Goal: Check status: Check status

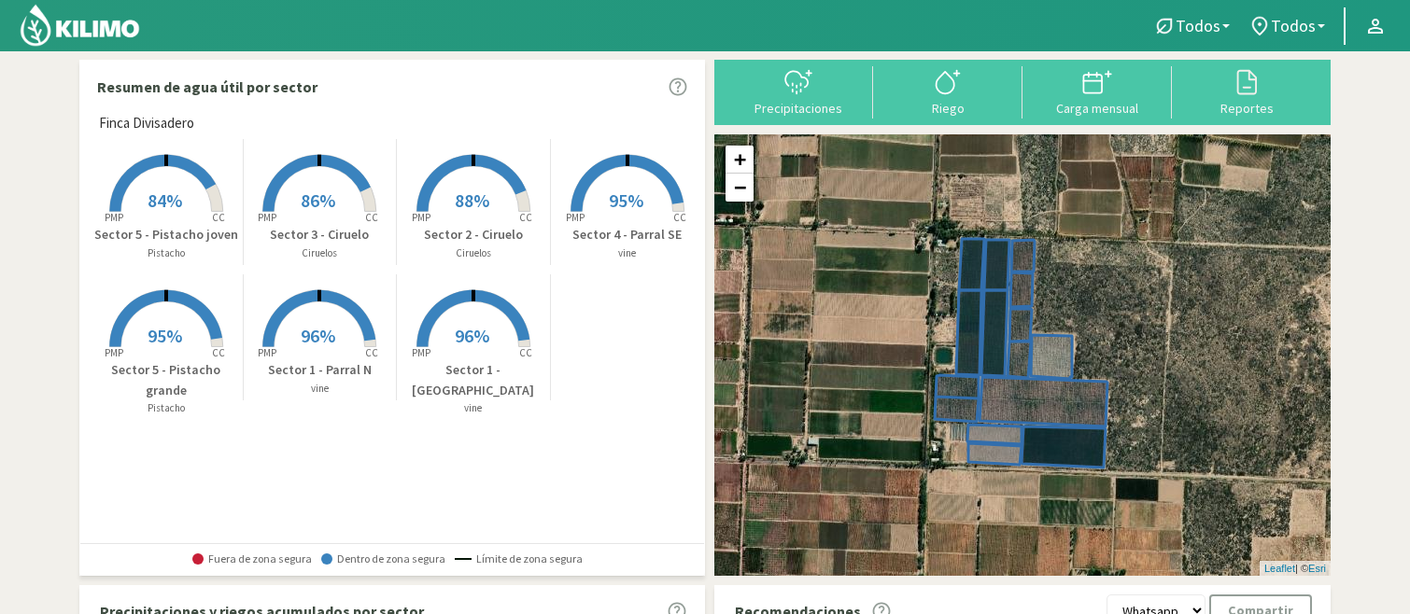
click at [321, 322] on rect at bounding box center [319, 348] width 149 height 149
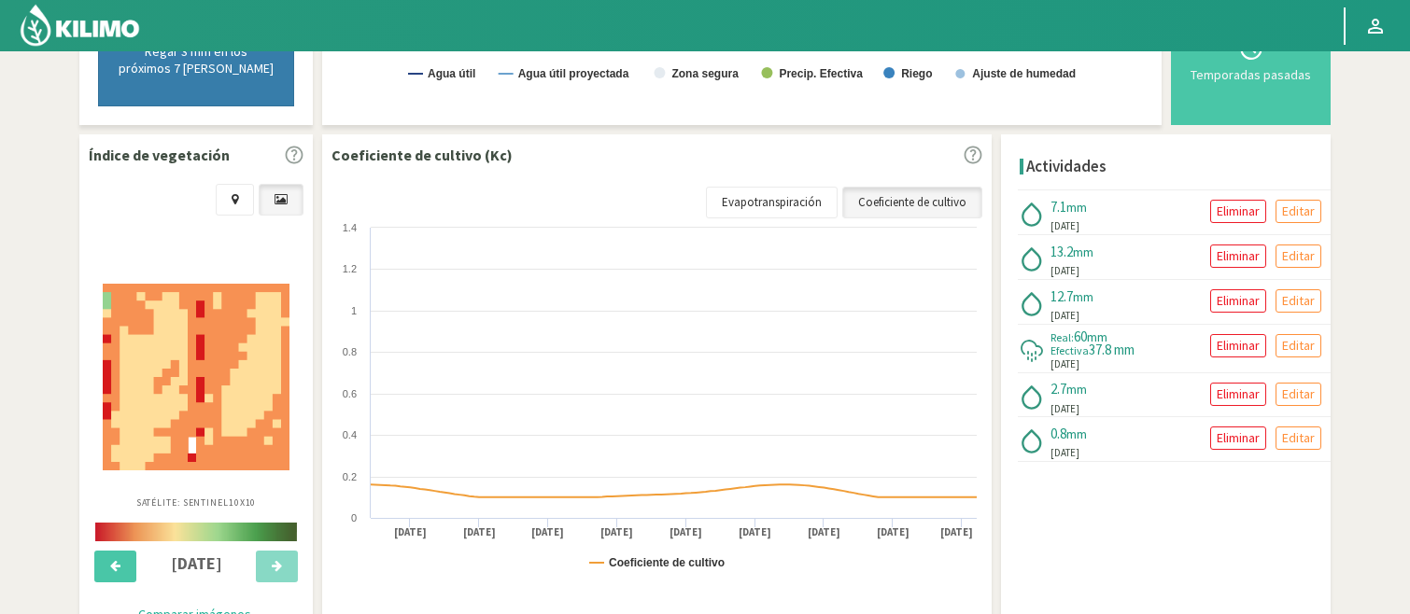
scroll to position [582, 0]
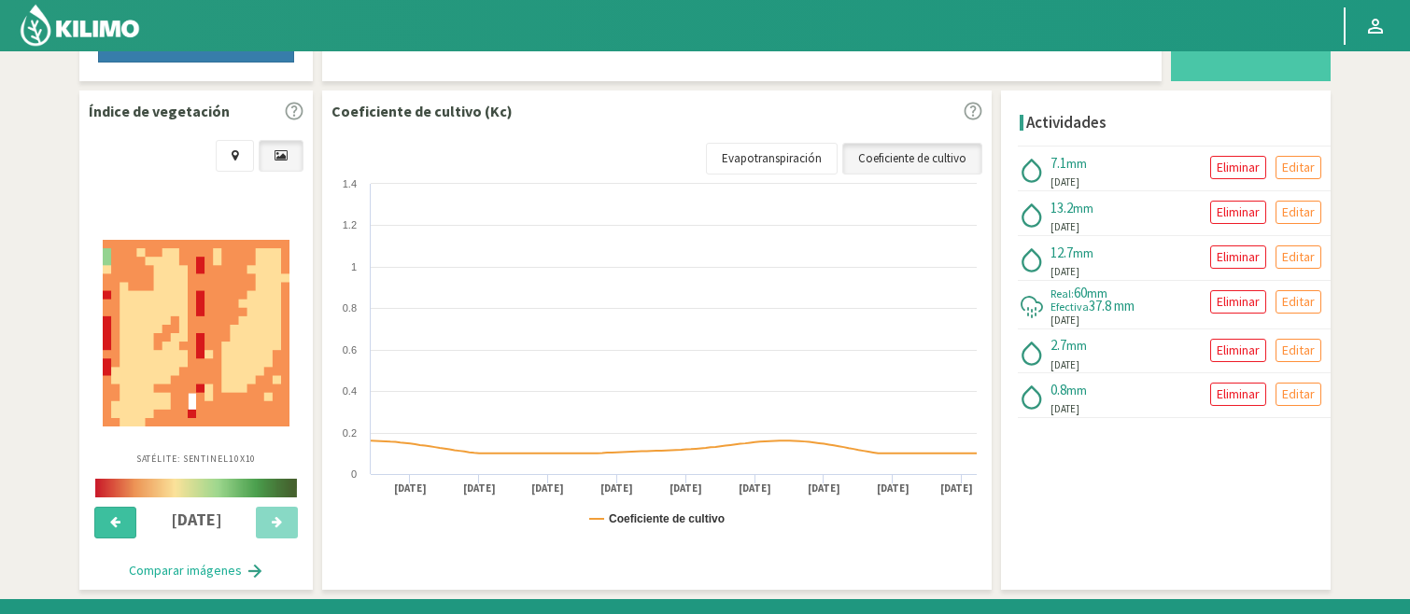
click at [119, 525] on icon at bounding box center [115, 522] width 10 height 12
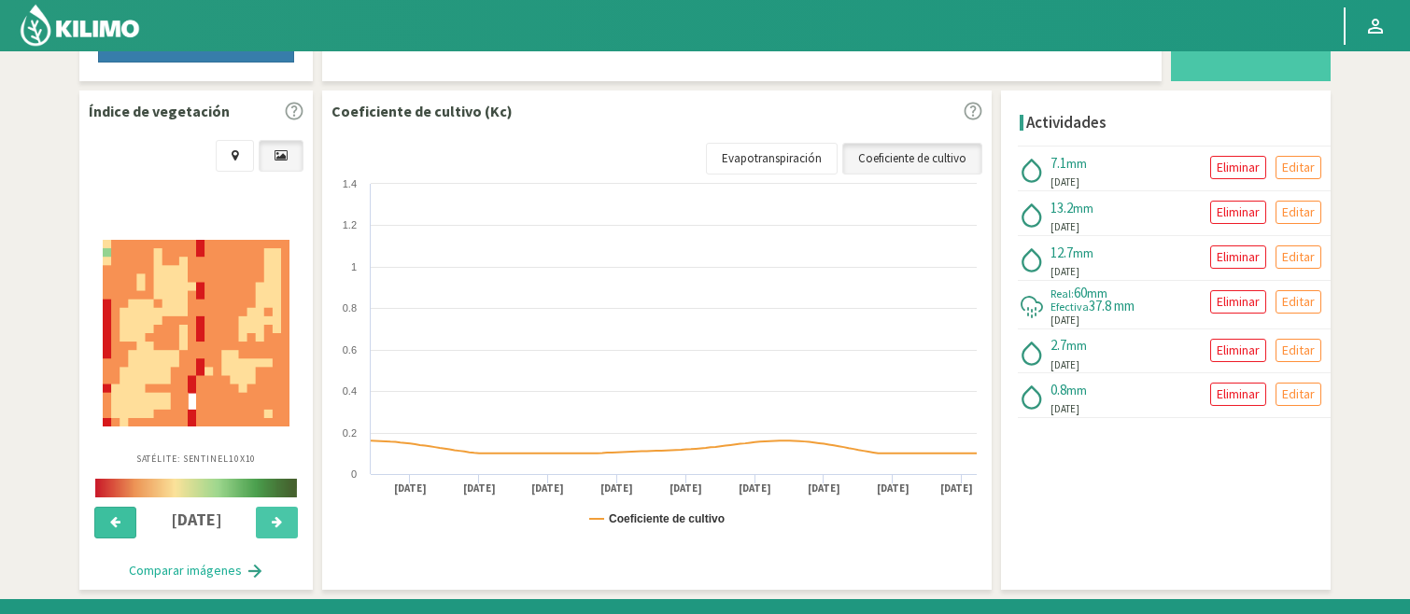
click at [119, 525] on icon at bounding box center [115, 522] width 10 height 12
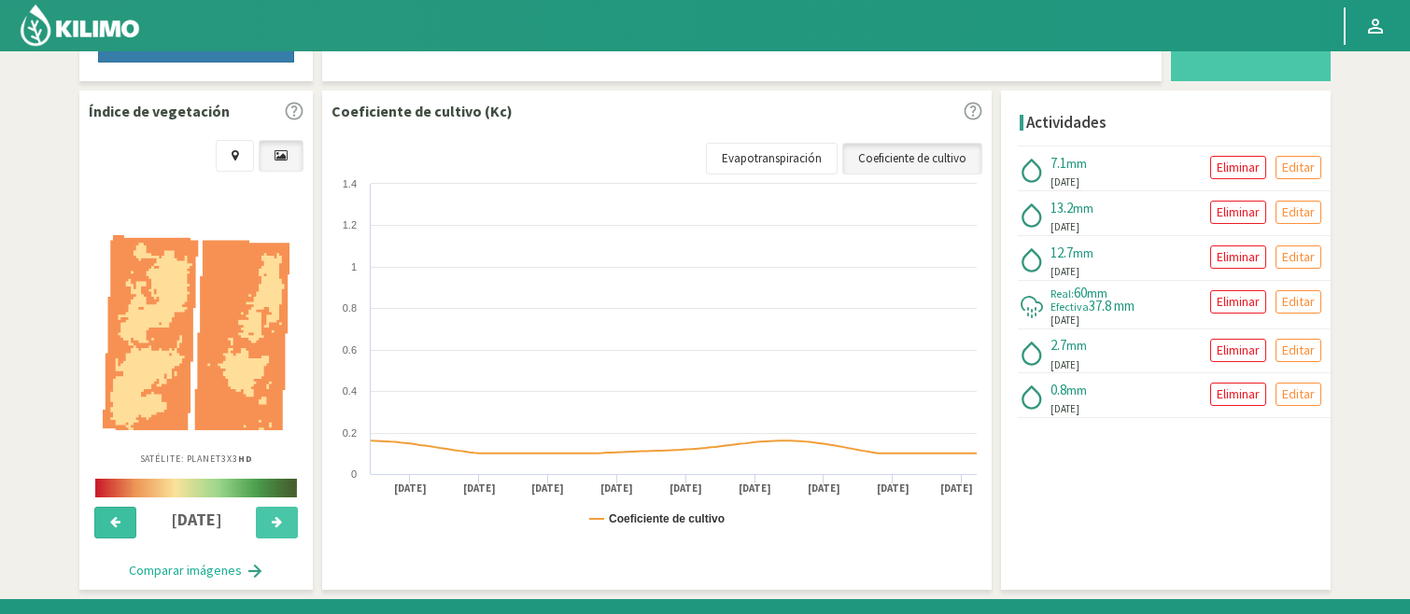
click at [119, 525] on icon at bounding box center [115, 522] width 10 height 12
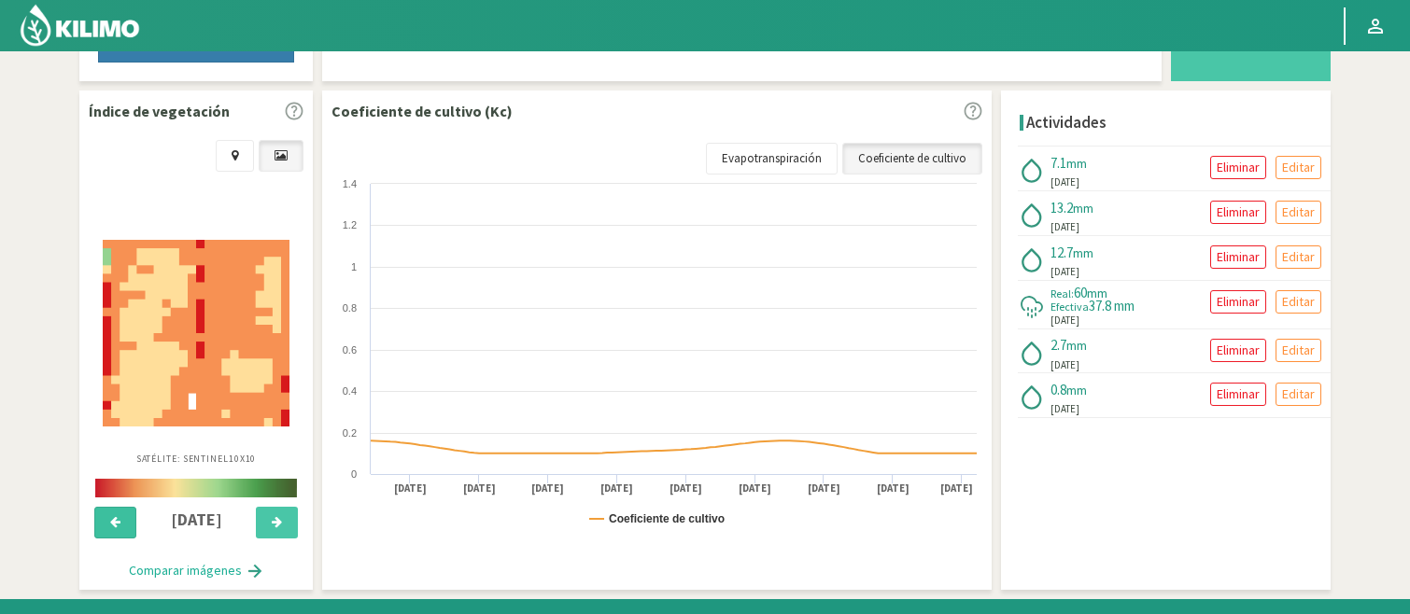
click at [119, 525] on icon at bounding box center [115, 522] width 10 height 12
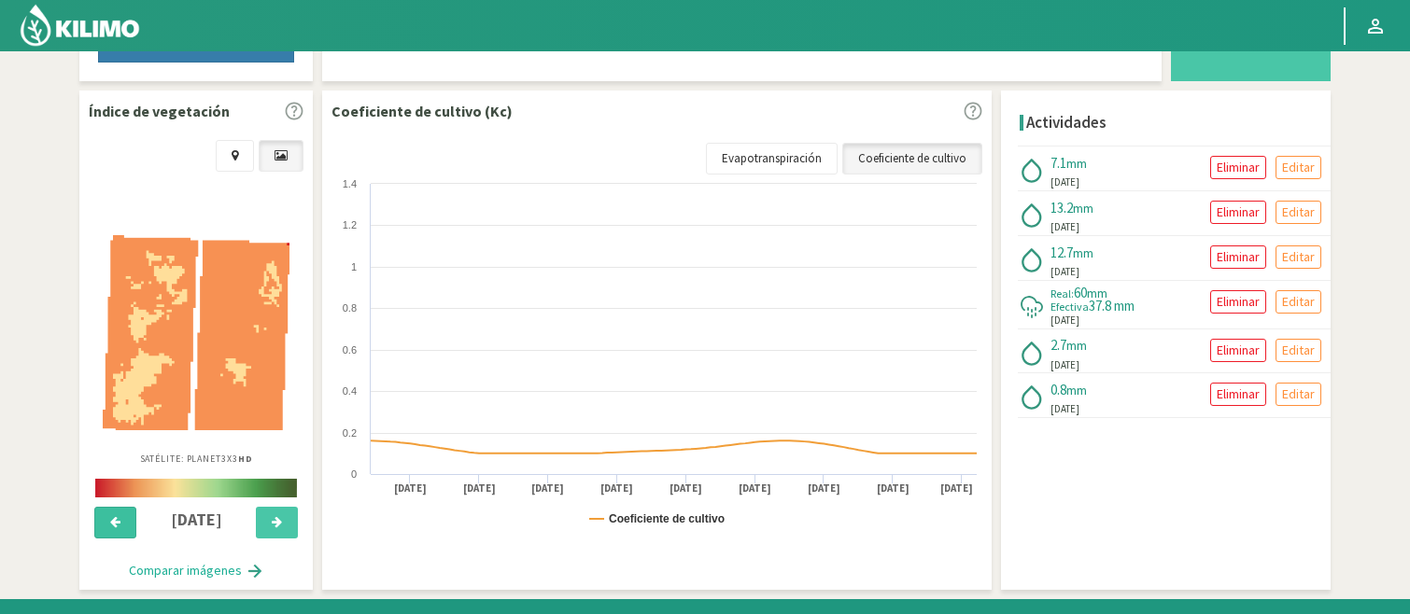
click at [119, 525] on icon at bounding box center [115, 522] width 10 height 12
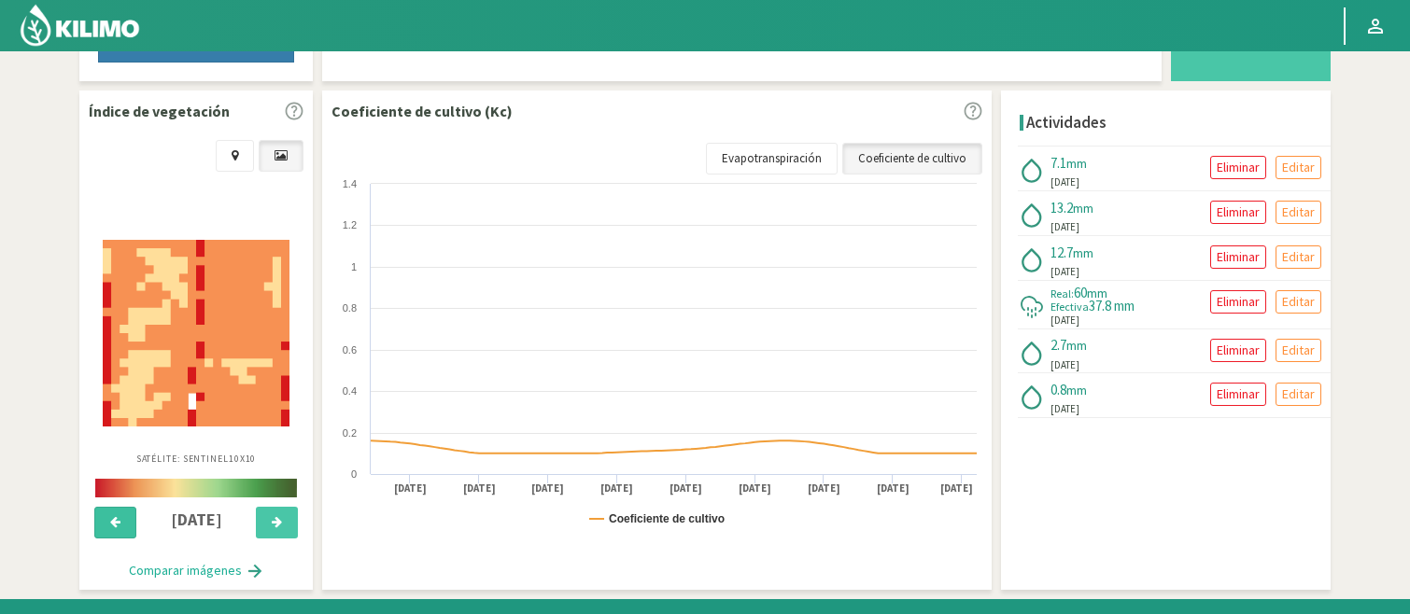
click at [119, 525] on icon at bounding box center [115, 522] width 10 height 12
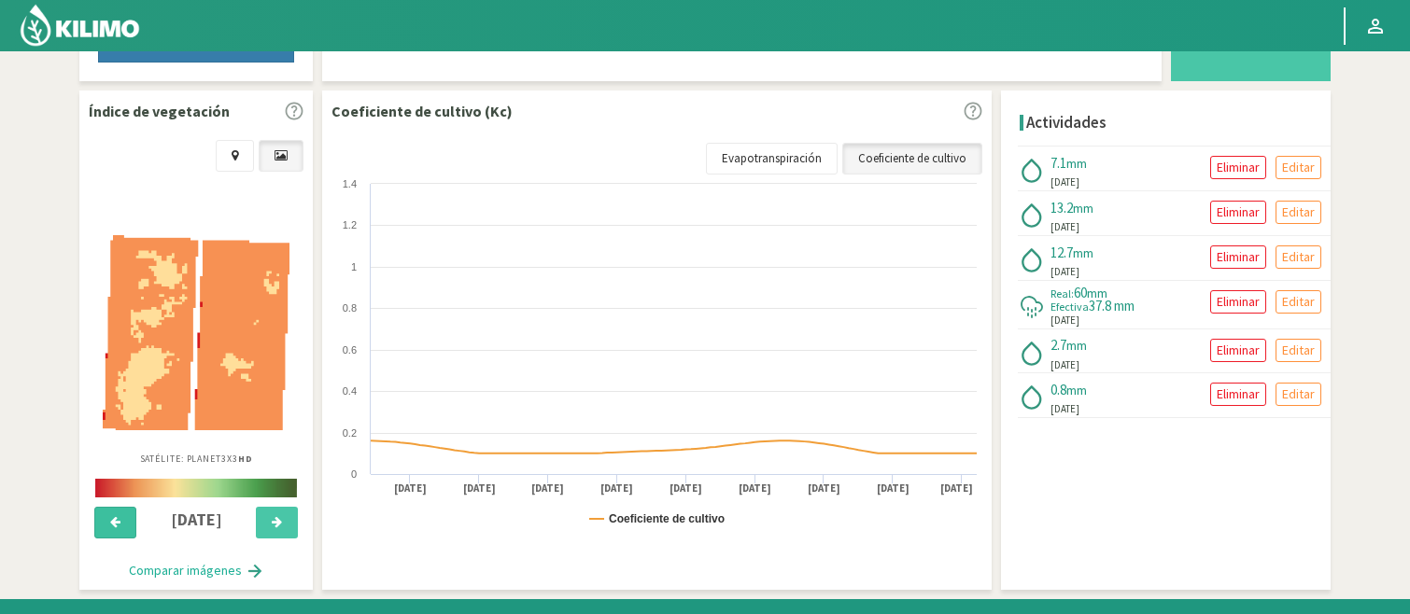
click at [119, 525] on icon at bounding box center [115, 522] width 10 height 12
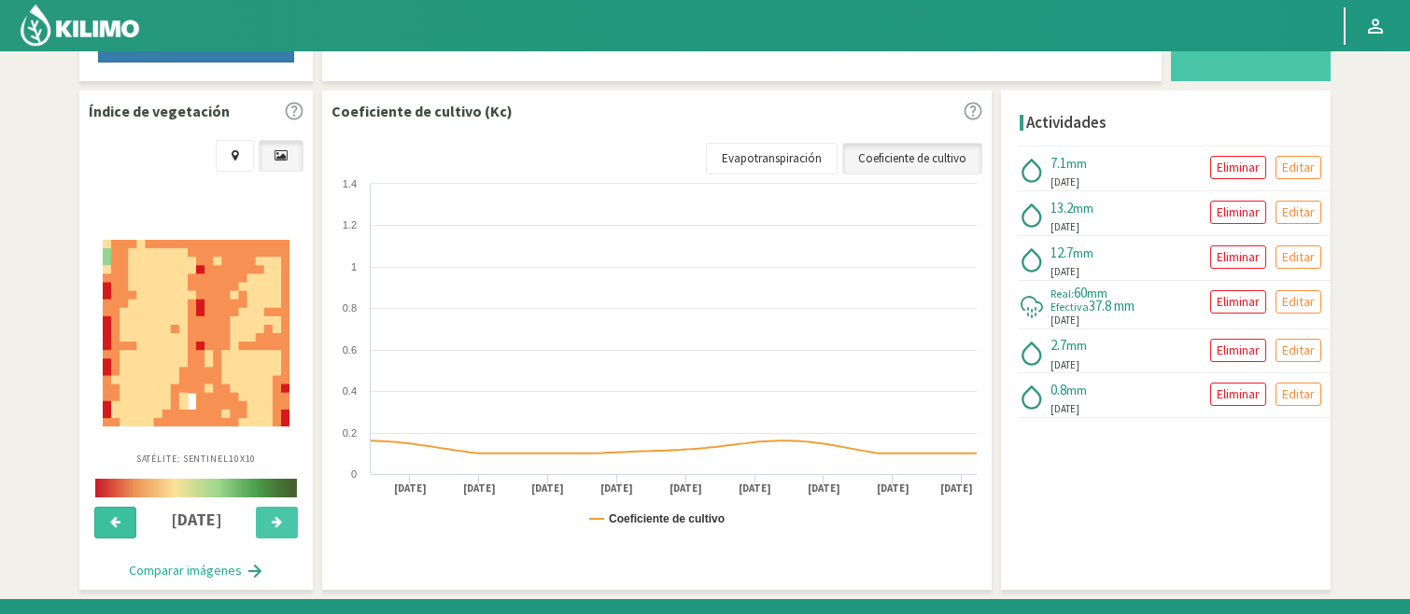
click at [119, 525] on icon at bounding box center [115, 522] width 10 height 12
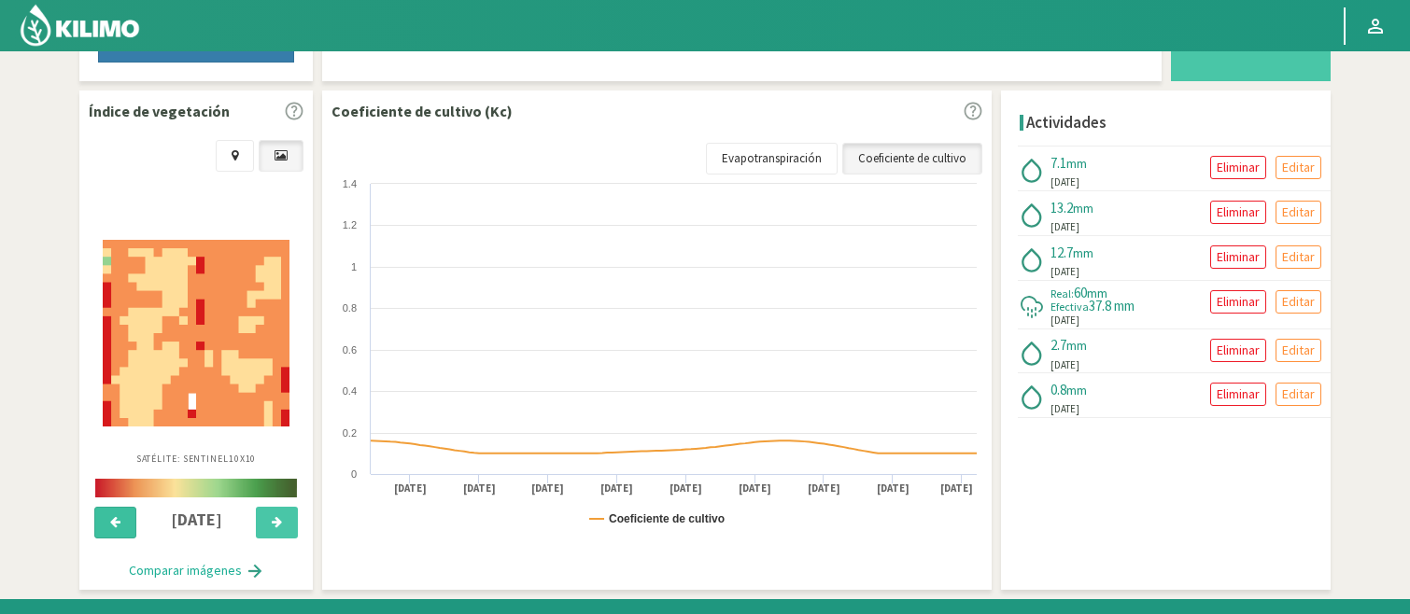
click at [119, 525] on icon at bounding box center [115, 522] width 10 height 12
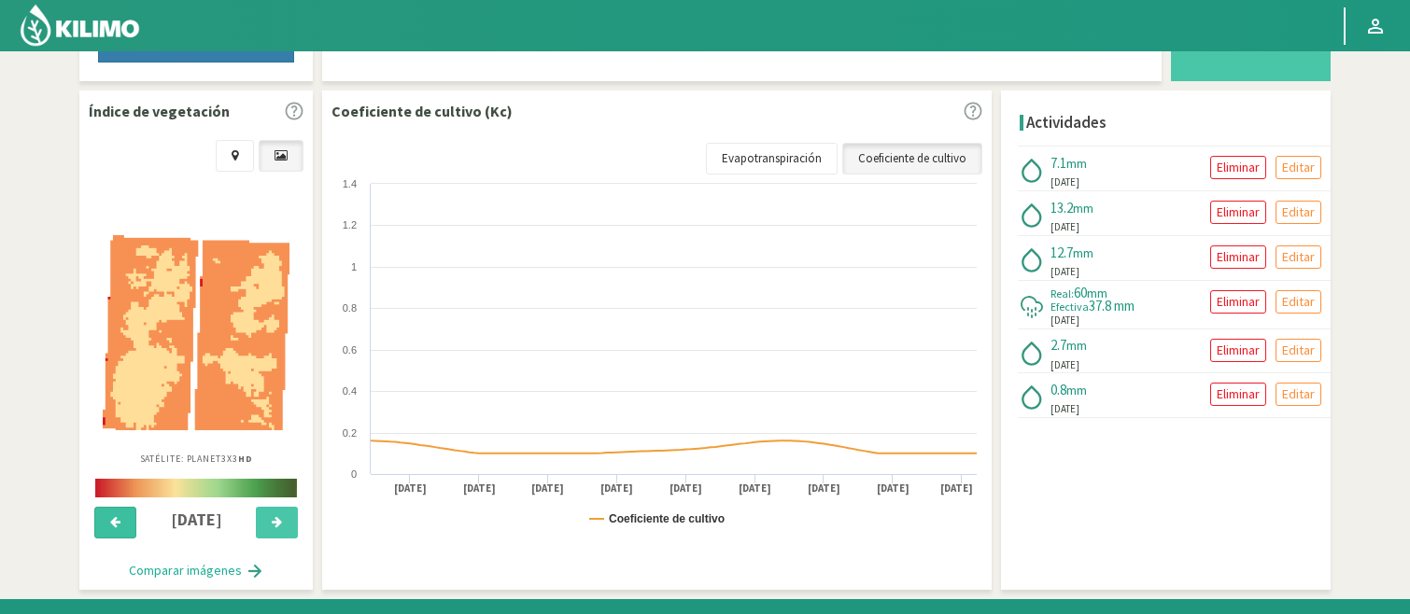
click at [119, 525] on icon at bounding box center [115, 522] width 10 height 12
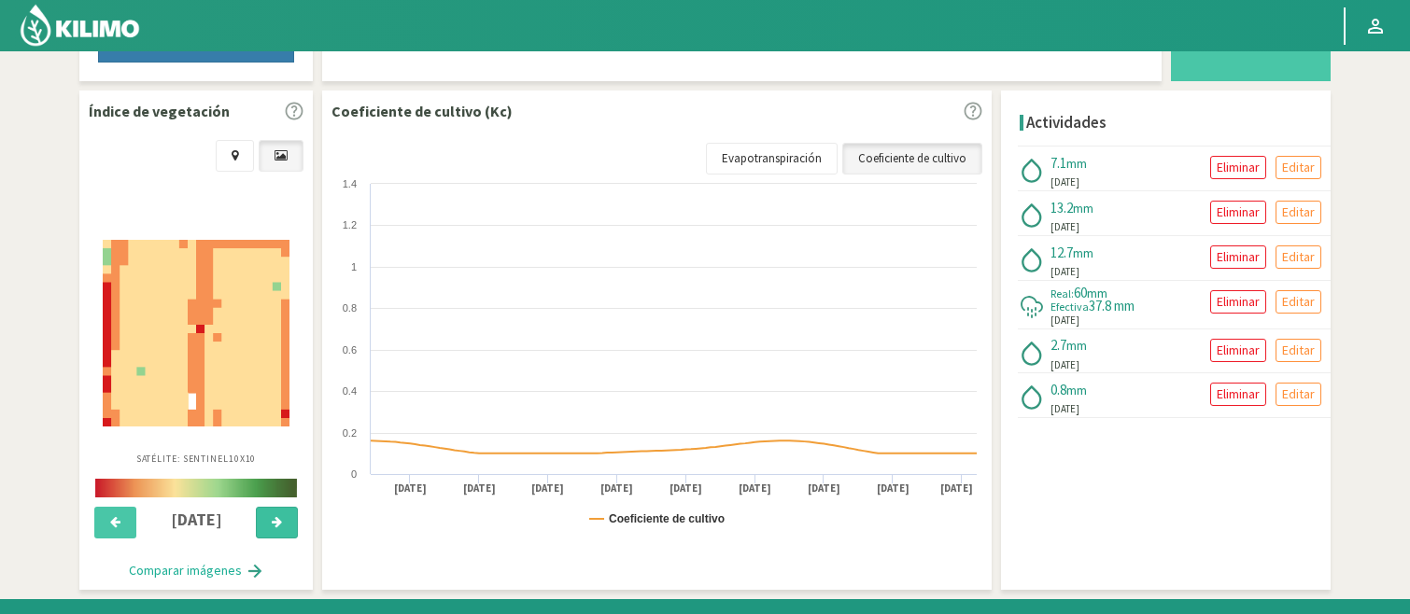
click at [277, 516] on icon at bounding box center [277, 522] width 10 height 12
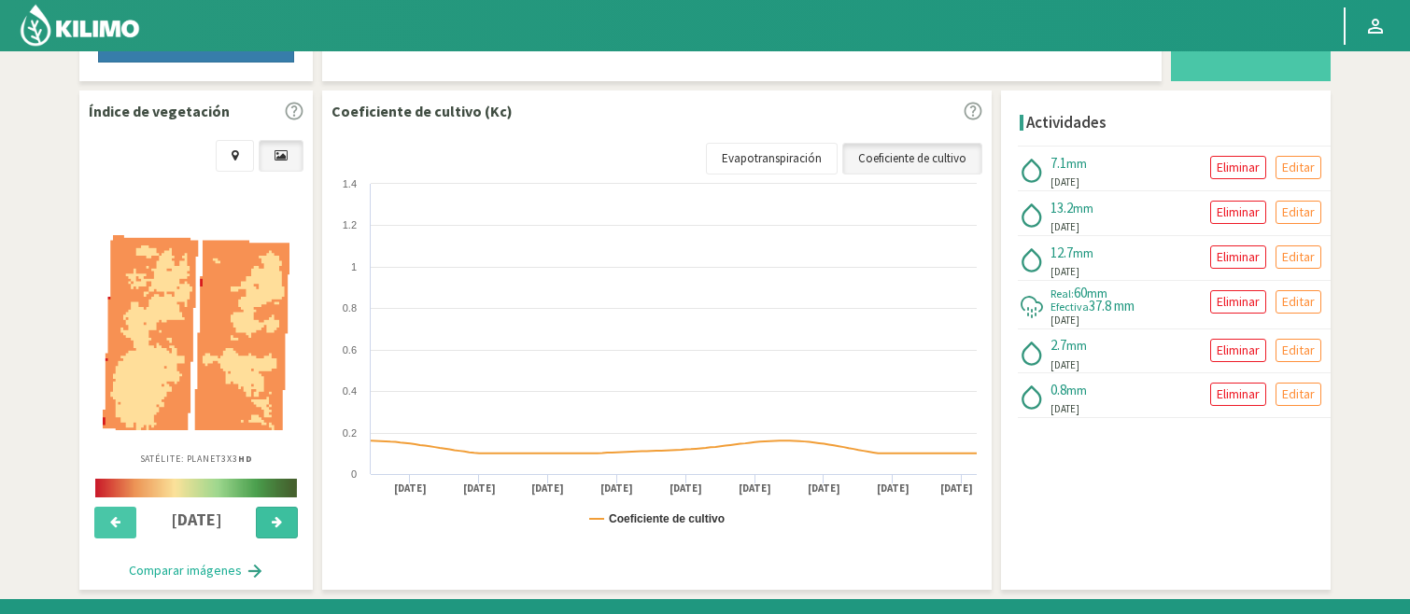
click at [277, 516] on icon at bounding box center [277, 522] width 10 height 12
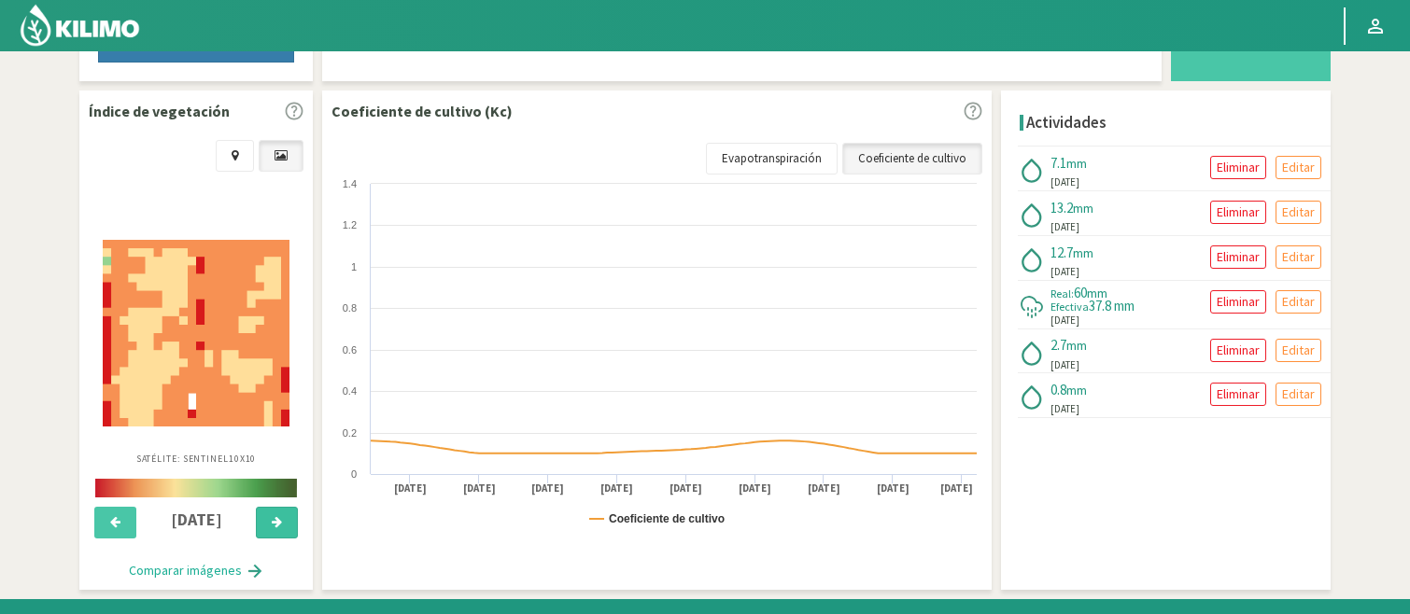
click at [277, 516] on icon at bounding box center [277, 522] width 10 height 12
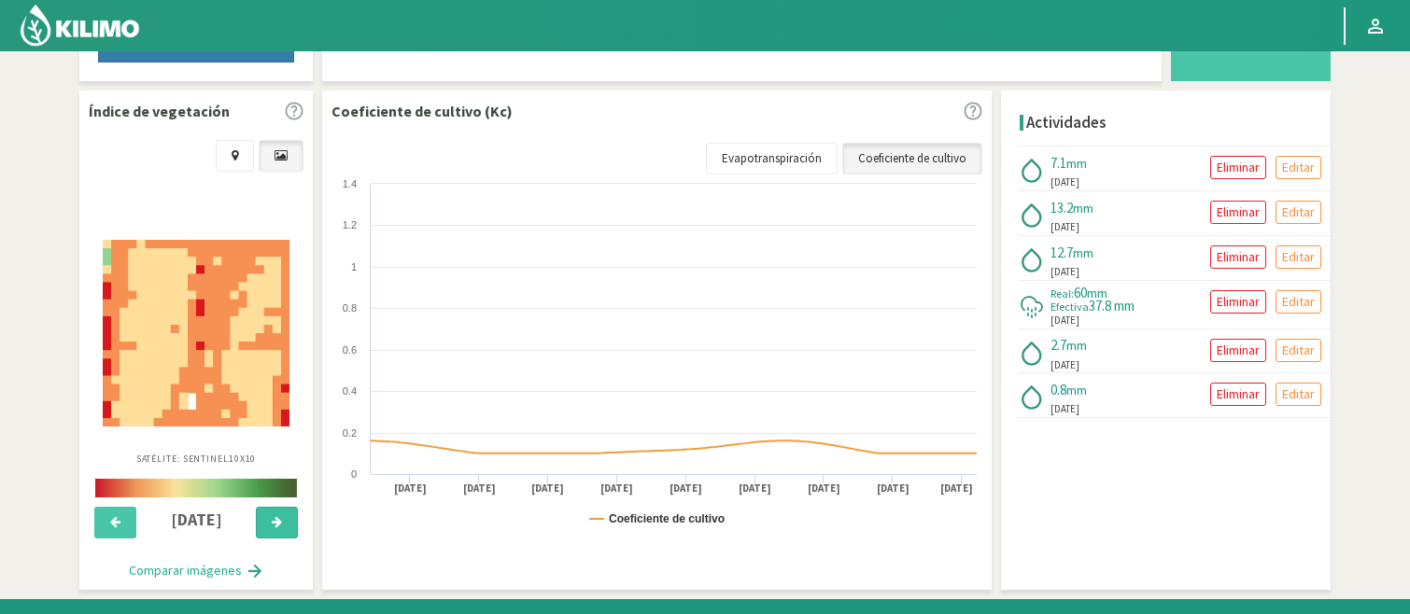
click at [277, 516] on icon at bounding box center [277, 522] width 10 height 12
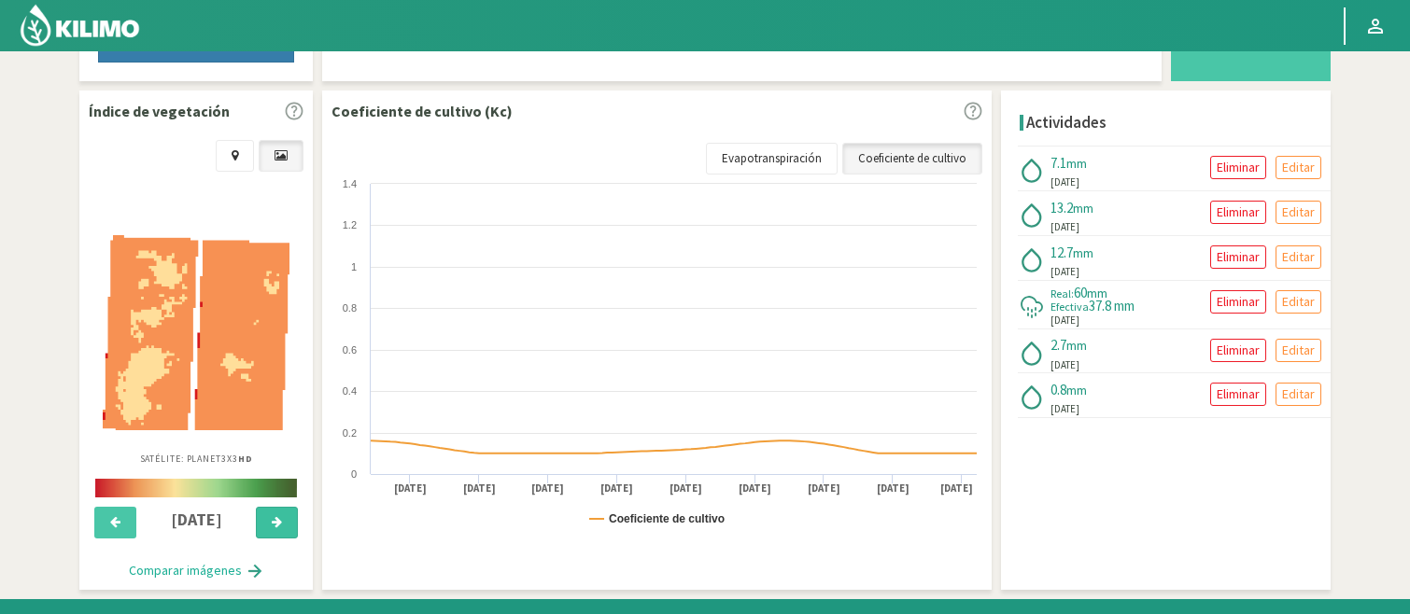
click at [277, 516] on icon at bounding box center [277, 522] width 10 height 12
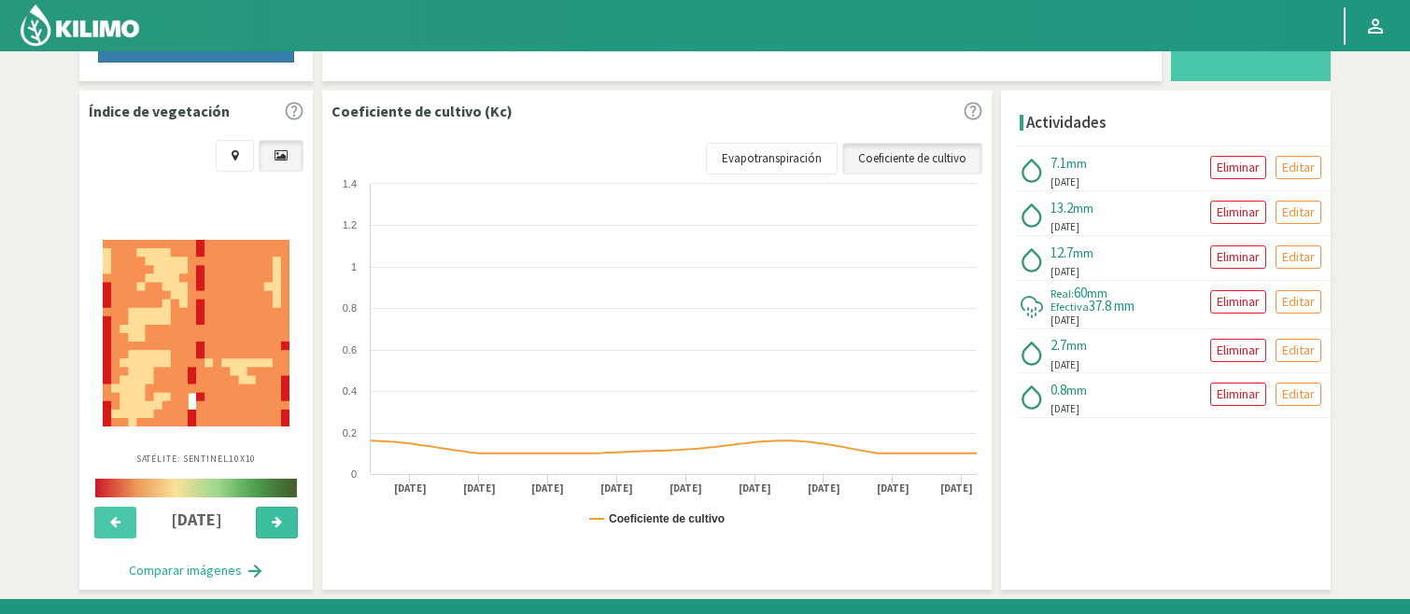
click at [277, 516] on icon at bounding box center [277, 522] width 10 height 12
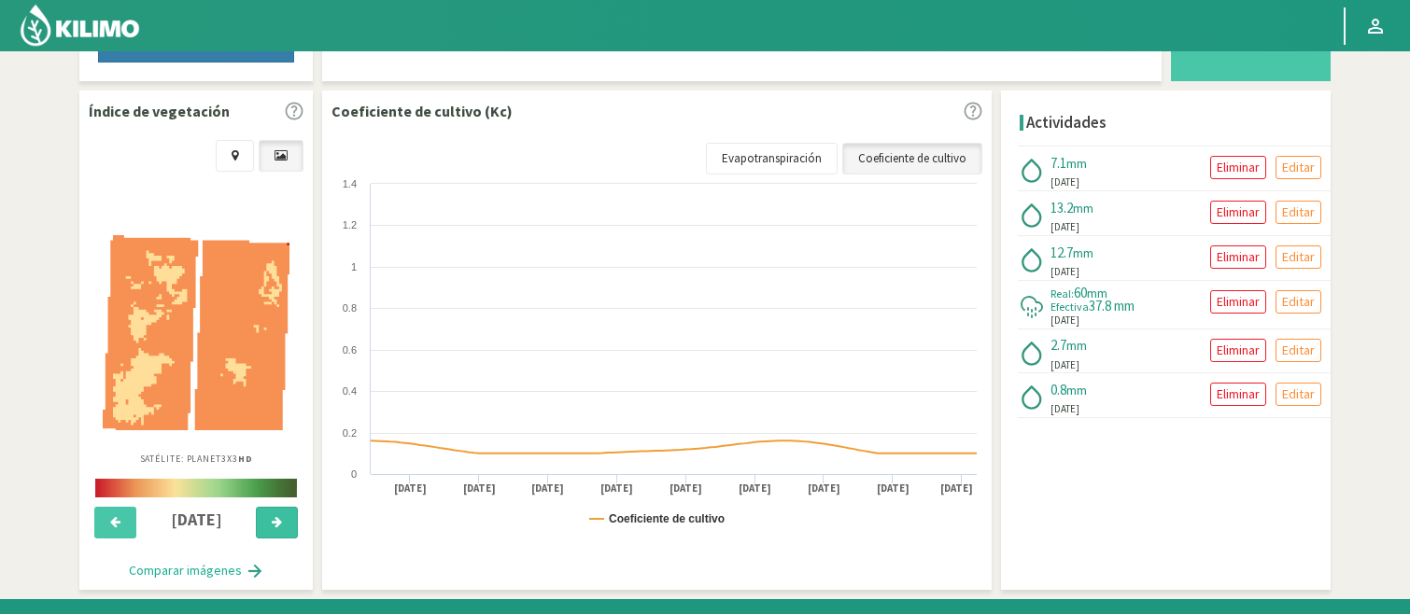
click at [277, 516] on icon at bounding box center [277, 522] width 10 height 12
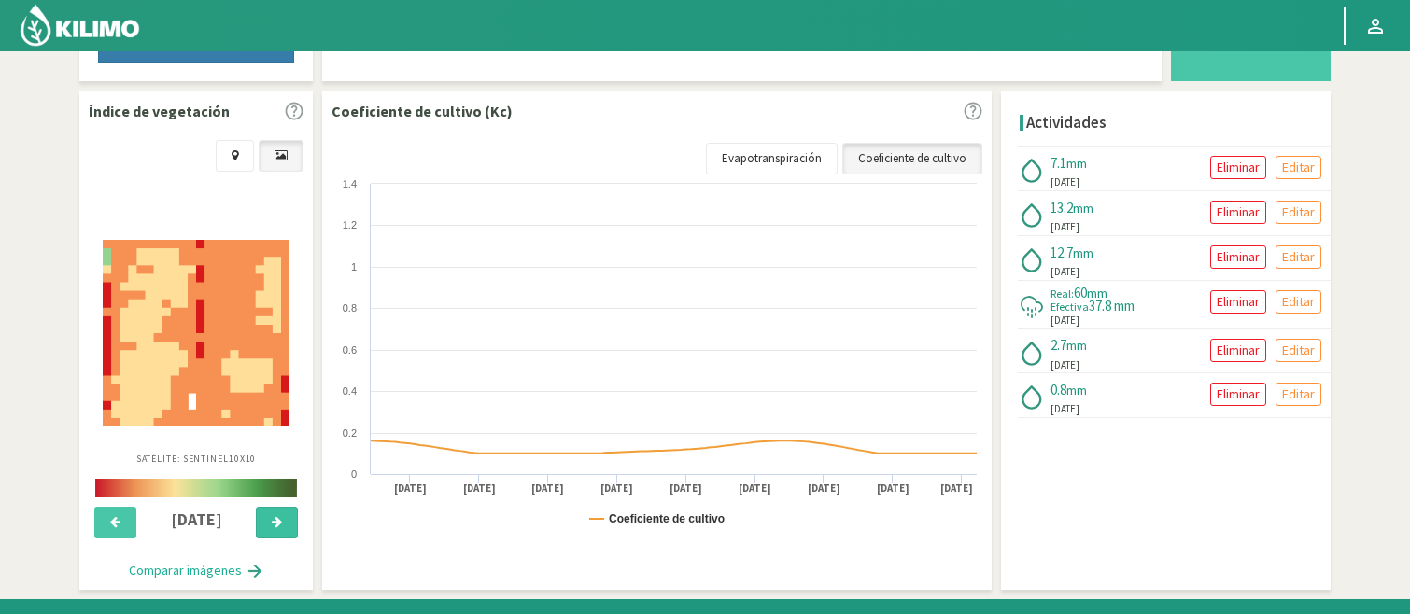
click at [277, 516] on icon at bounding box center [277, 522] width 10 height 12
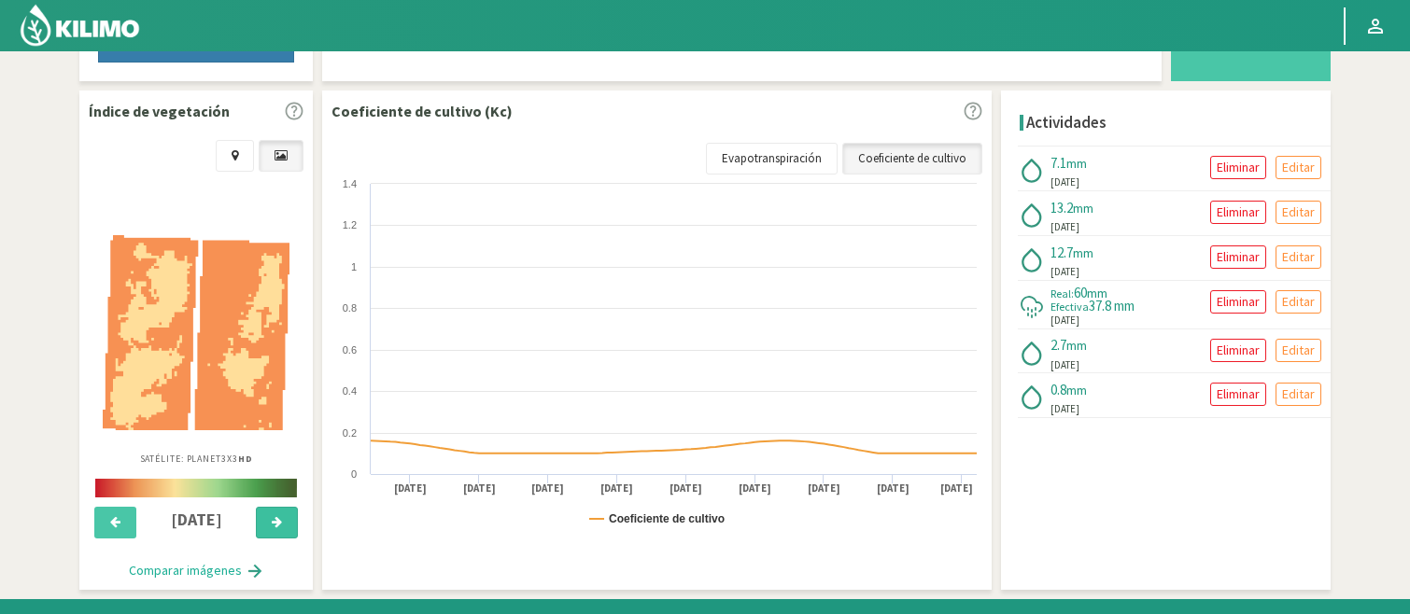
click at [277, 516] on icon at bounding box center [277, 522] width 10 height 12
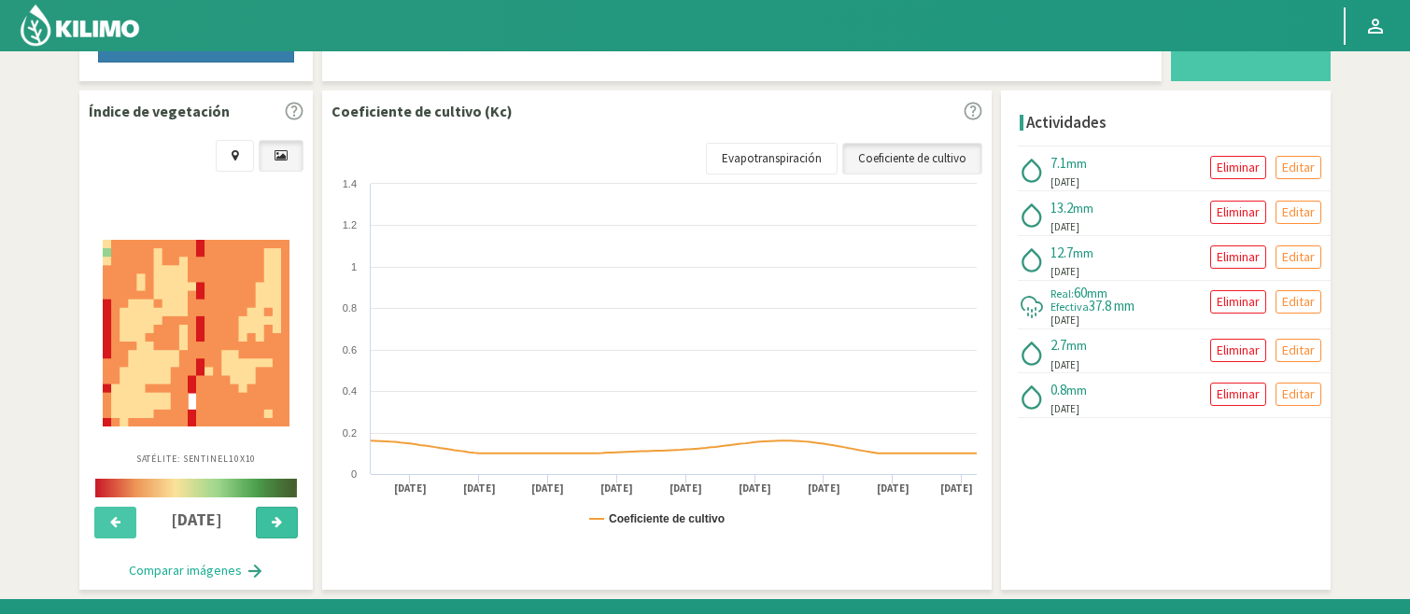
click at [277, 516] on icon at bounding box center [277, 522] width 10 height 12
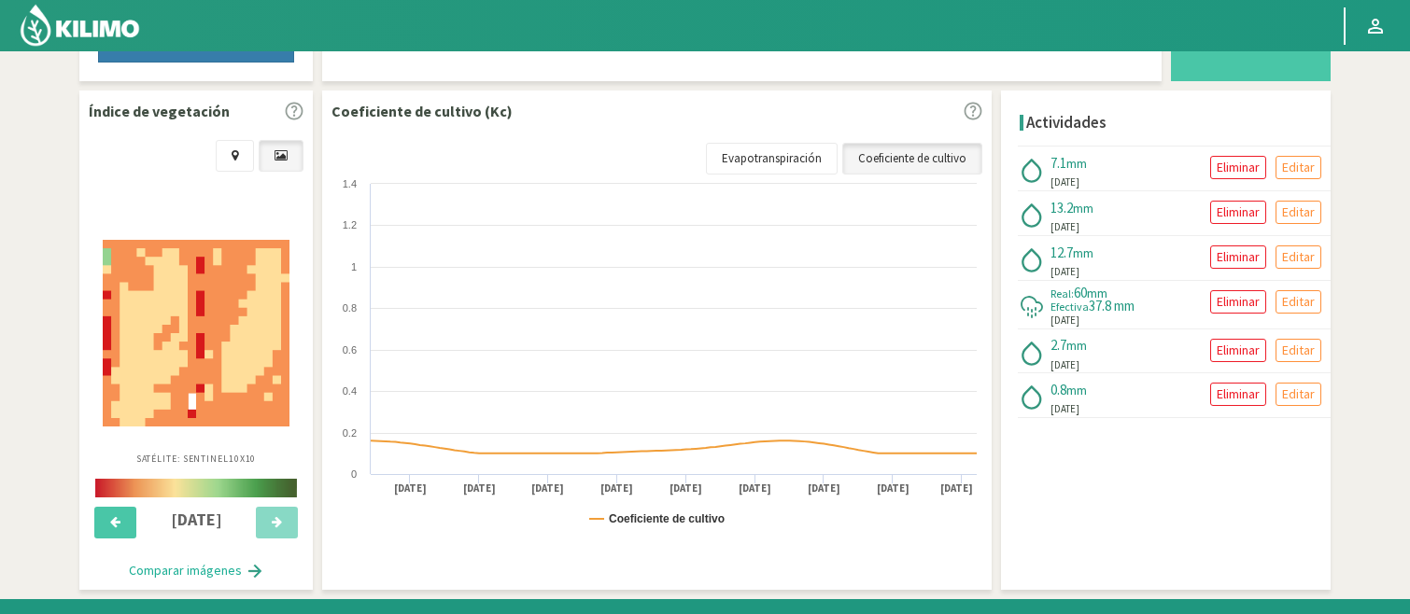
scroll to position [43, 0]
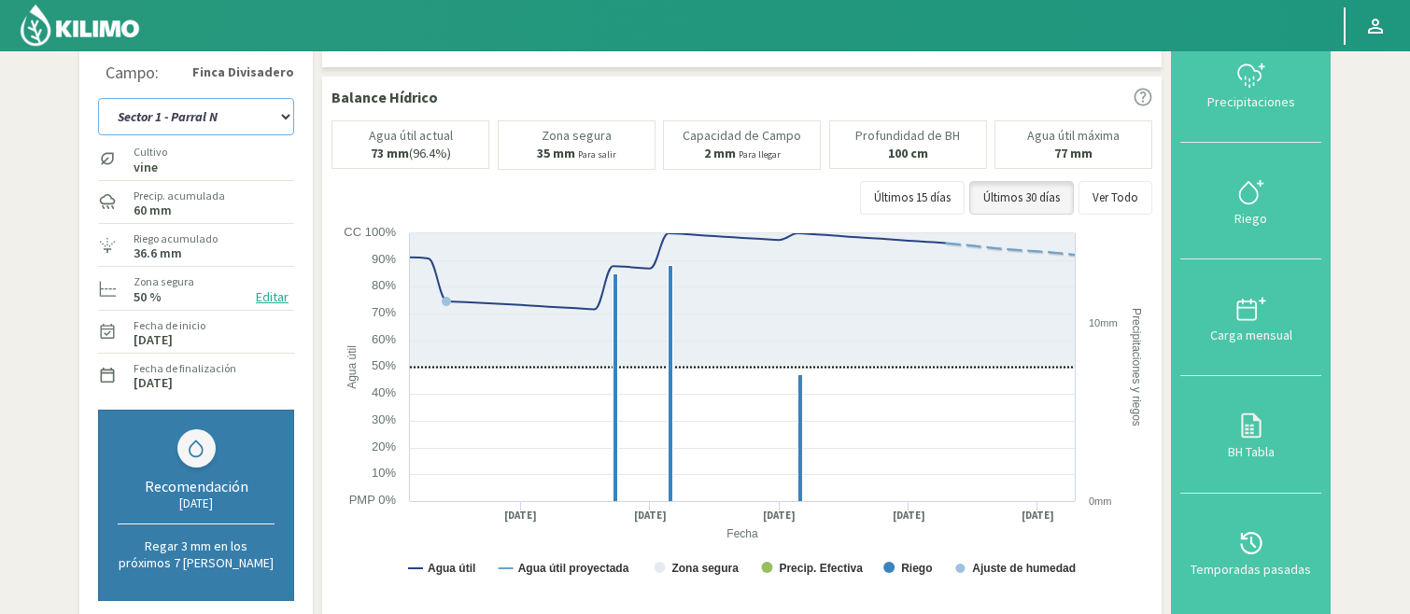
click at [285, 117] on select "Sector 1 - [GEOGRAPHIC_DATA] Sector 1 - [GEOGRAPHIC_DATA] N Sector 2 - [GEOGRAP…" at bounding box center [196, 116] width 196 height 37
click at [98, 98] on select "Sector 1 - [GEOGRAPHIC_DATA] Sector 1 - [GEOGRAPHIC_DATA] N Sector 2 - [GEOGRAP…" at bounding box center [196, 116] width 196 height 37
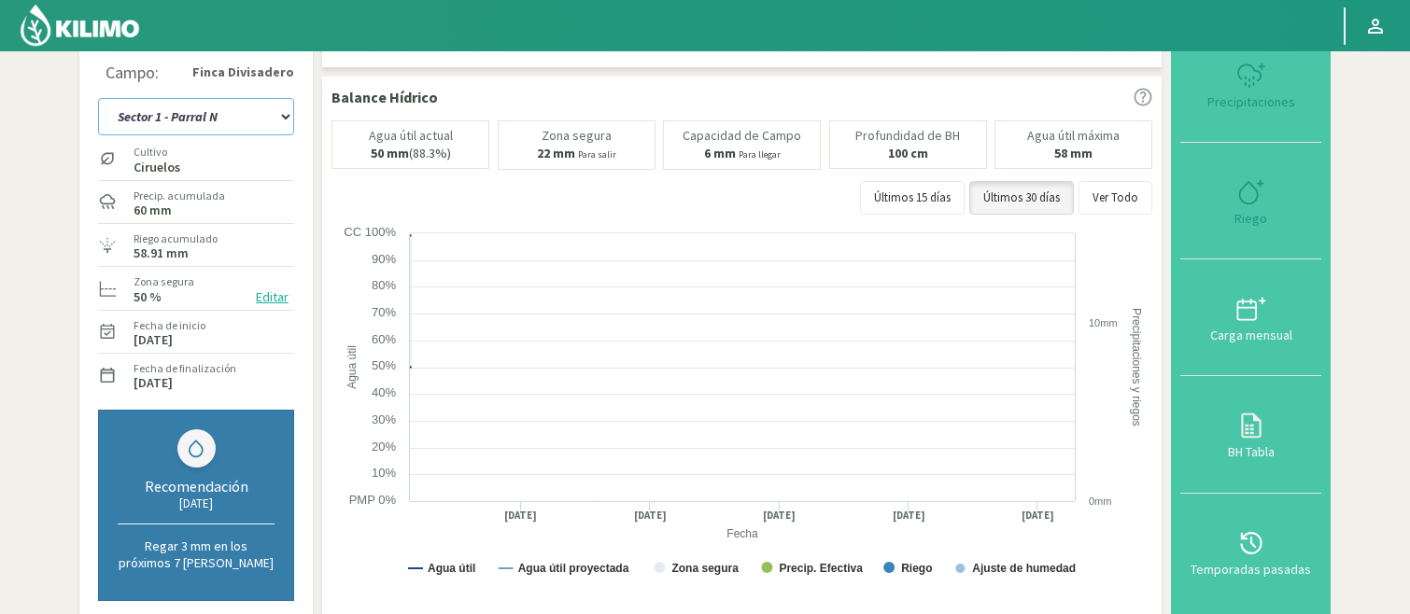
select select "9: Object"
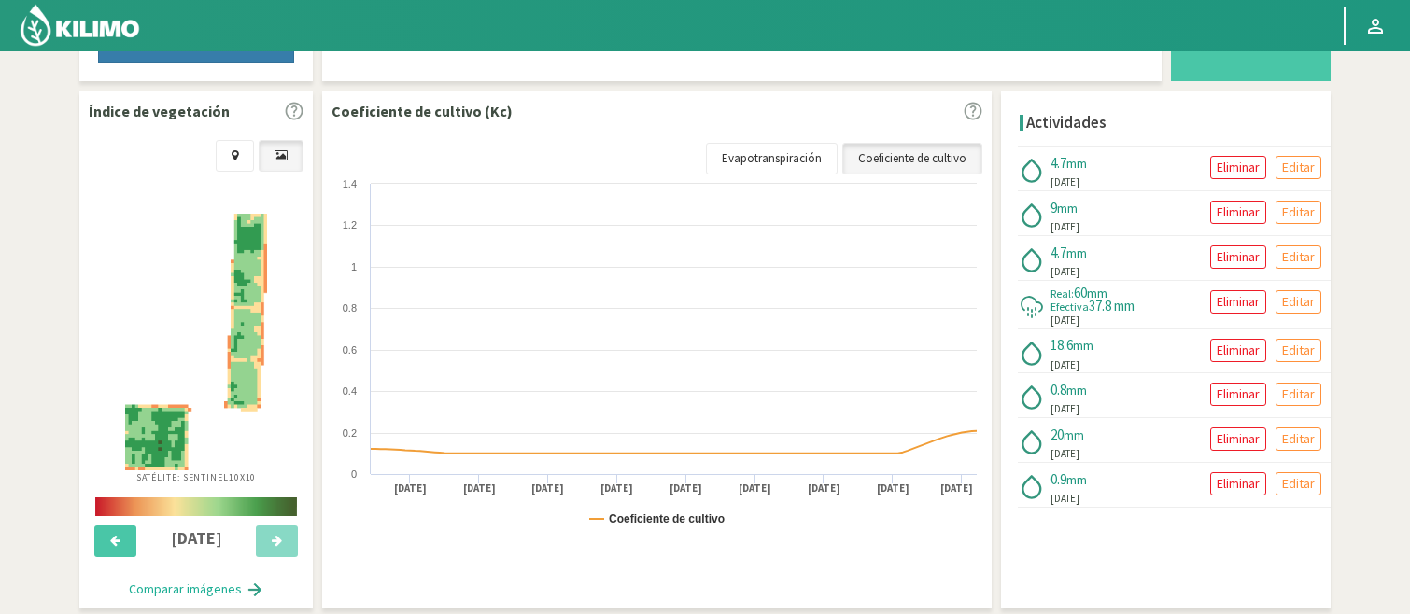
scroll to position [43, 0]
